Goal: Find specific page/section

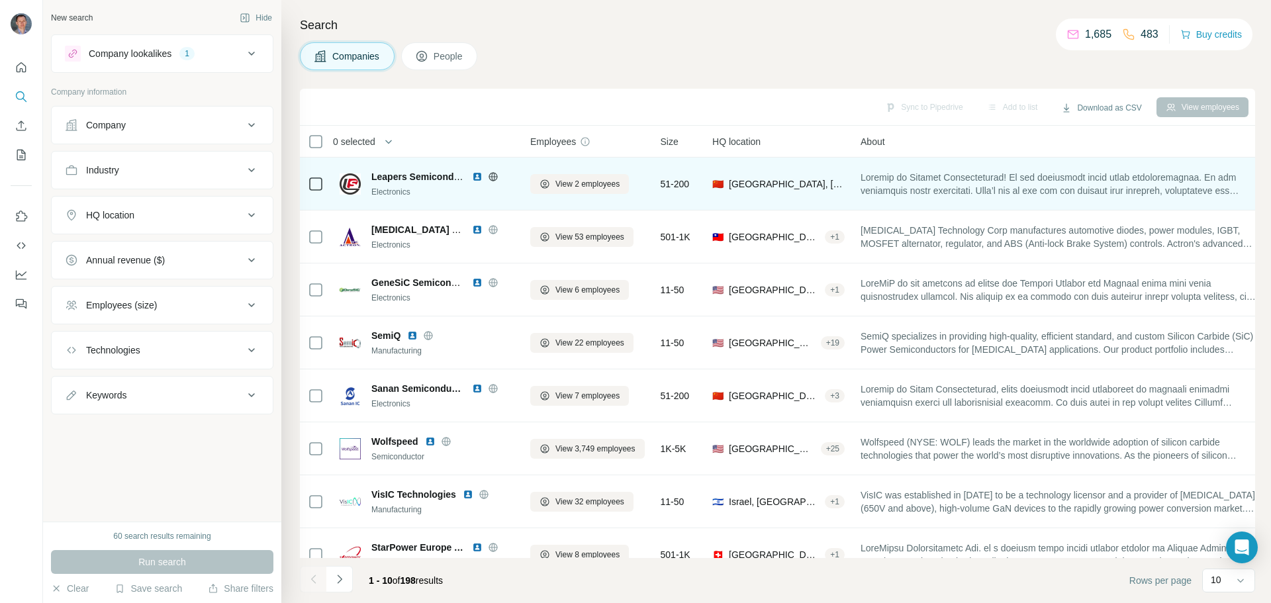
click at [474, 174] on img at bounding box center [477, 176] width 11 height 11
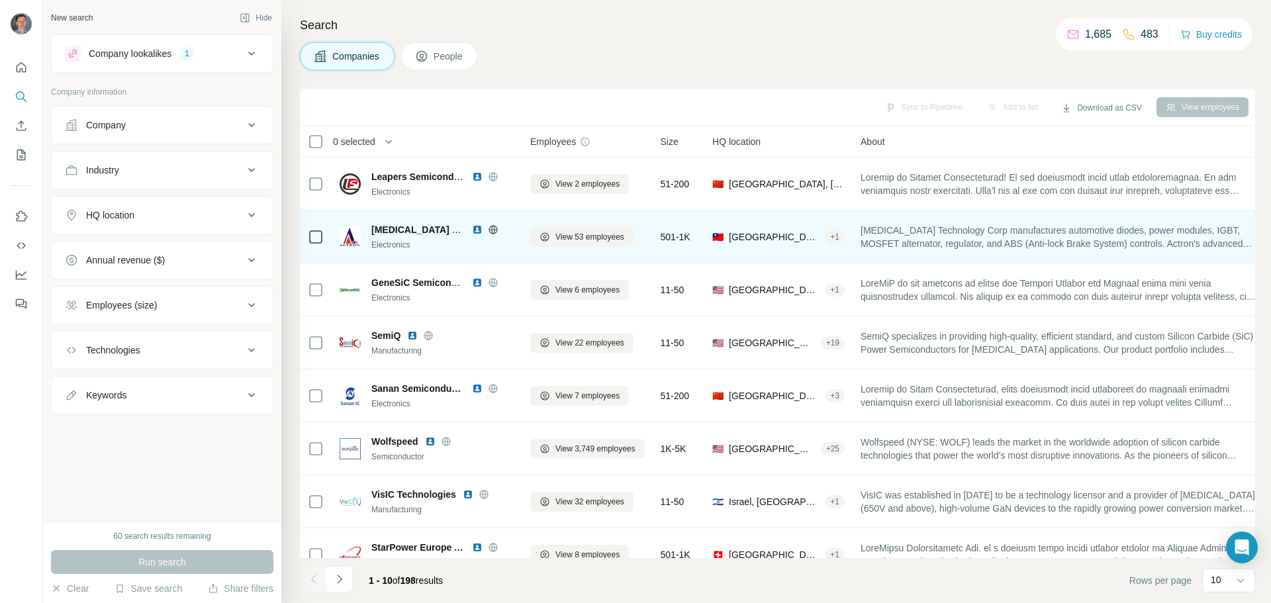
click at [476, 228] on img at bounding box center [477, 229] width 11 height 11
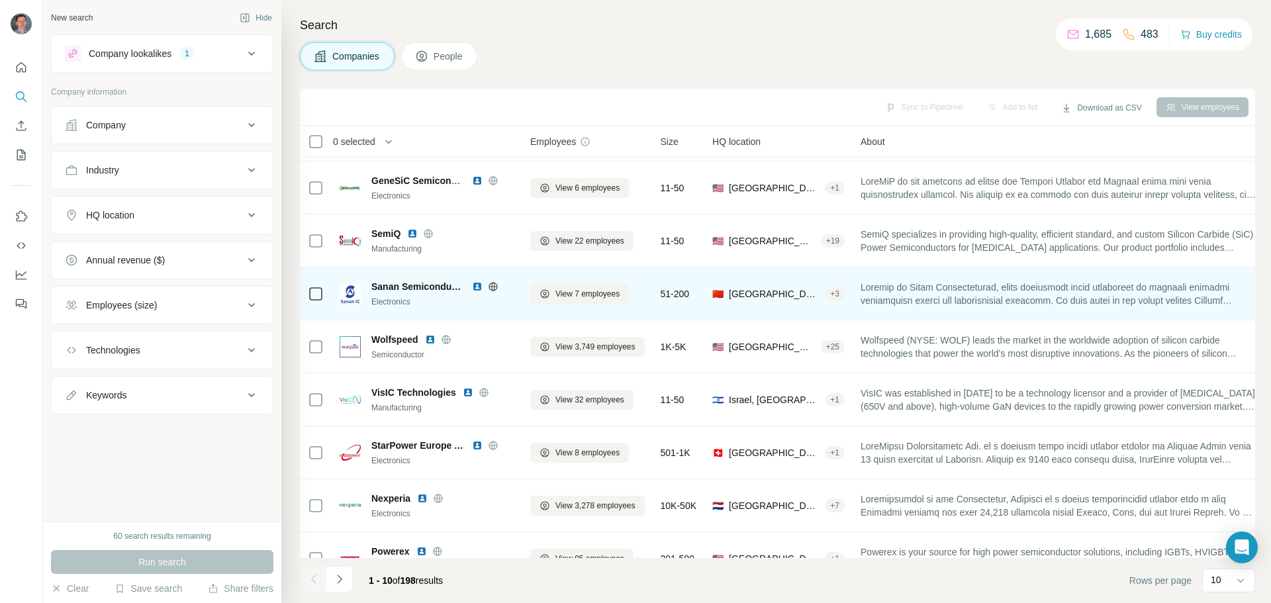
scroll to position [136, 0]
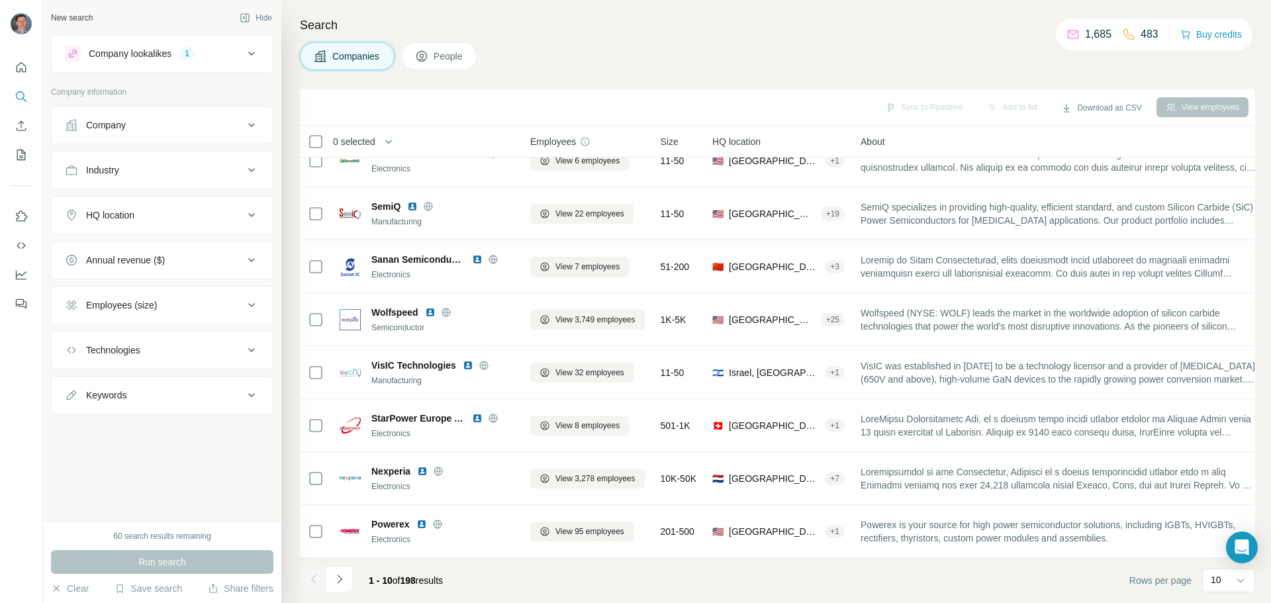
click at [244, 41] on button "Company lookalikes 1" at bounding box center [162, 54] width 221 height 32
